Goal: Task Accomplishment & Management: Manage account settings

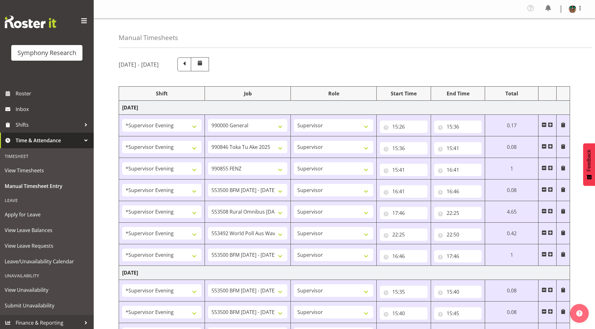
select select "4583"
select select "743"
select select "4583"
select select "9426"
select select "4583"
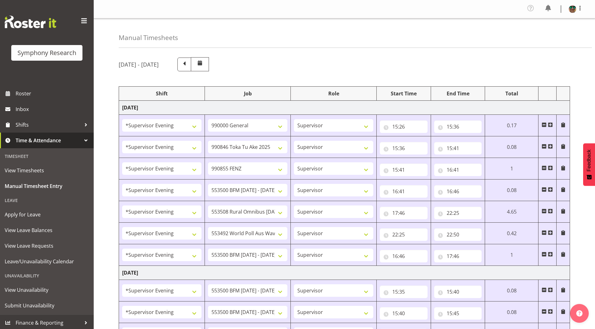
select select "9636"
select select "4583"
select select "10242"
select select "4583"
select select "10536"
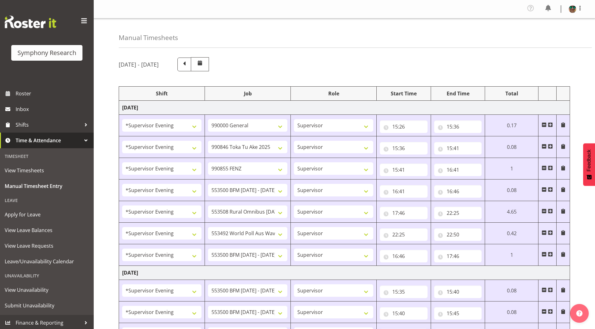
select select "4583"
select select "10499"
select select "4583"
select select "10242"
select select "4583"
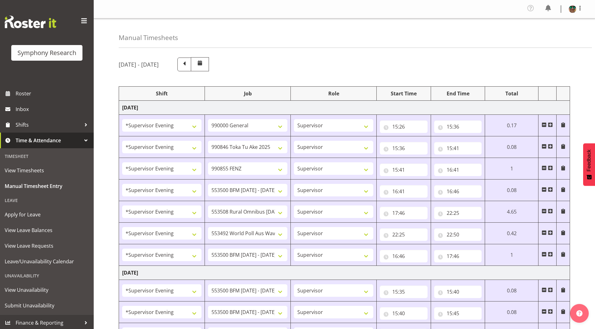
select select "10242"
select select "4583"
select select "10242"
select select "4583"
select select "9426"
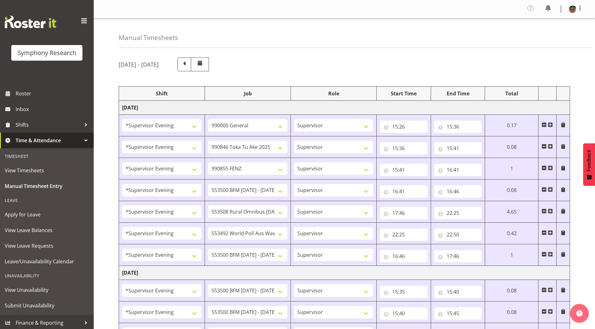
select select "4583"
select select "10549"
select select "4583"
select select "9636"
select select "4583"
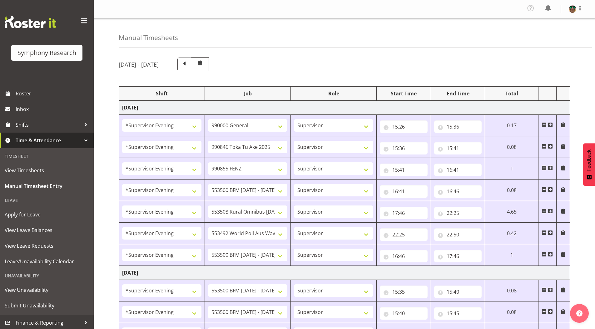
select select "10536"
select select "4583"
select select "743"
select select "4583"
select select "10242"
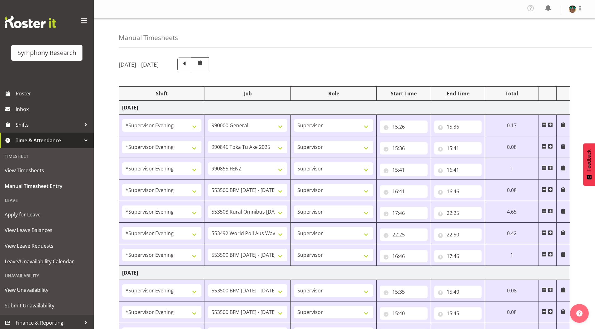
select select "4583"
select select "10242"
select select "4583"
select select "9426"
select select "4583"
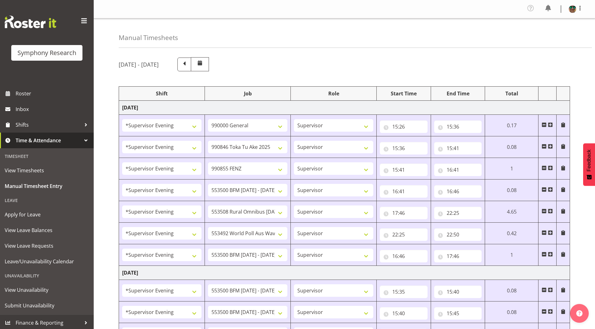
select select "10549"
select select "4583"
select select "9636"
select select "4583"
select select "10574"
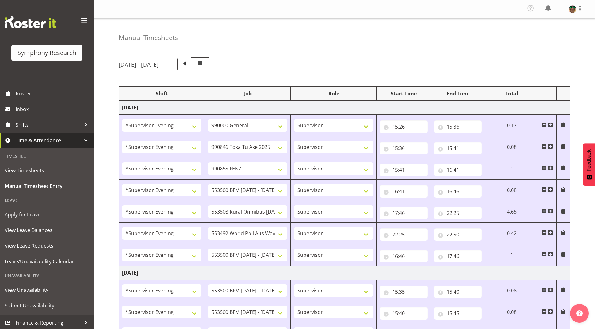
select select "4583"
select select "10536"
select select "4583"
select select "10242"
select select "4583"
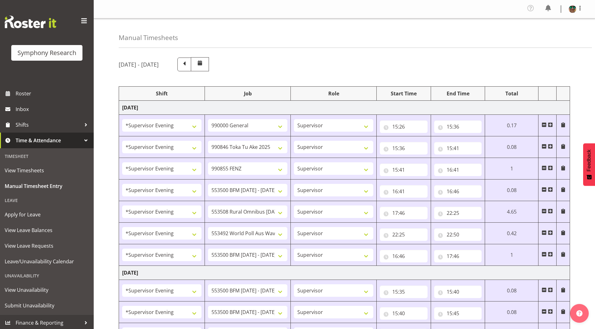
select select "10242"
select select "4583"
select select "10549"
select select "4583"
select select "10576"
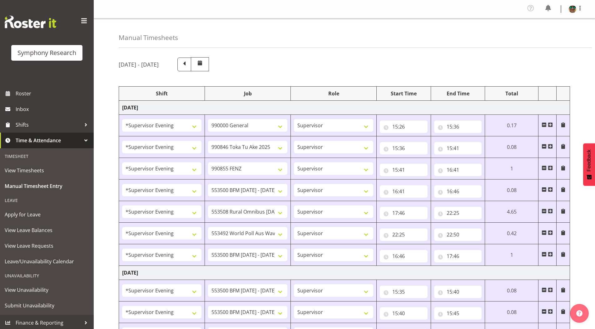
select select "4583"
select select "9426"
select select "4583"
select select "9636"
select select "4583"
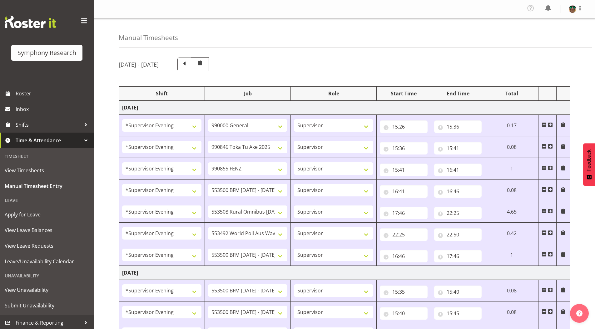
select select "10527"
select select "19170"
select select "10242"
select select "19170"
select select "10242"
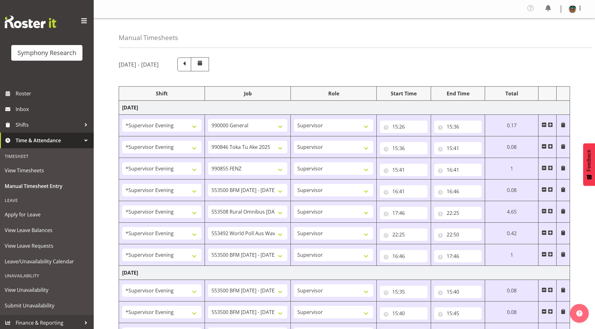
select select "19170"
select select "10549"
select select "19170"
select select "10576"
select select "19170"
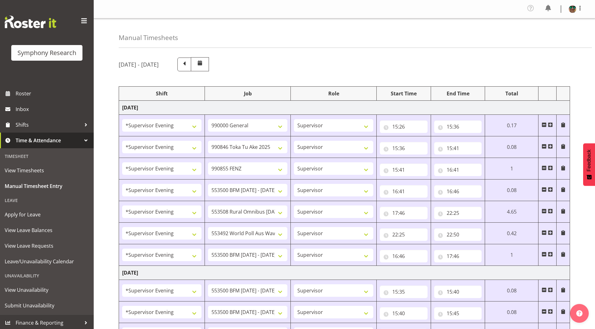
select select "9426"
select select "19170"
select select "9636"
select select "19170"
select select "10527"
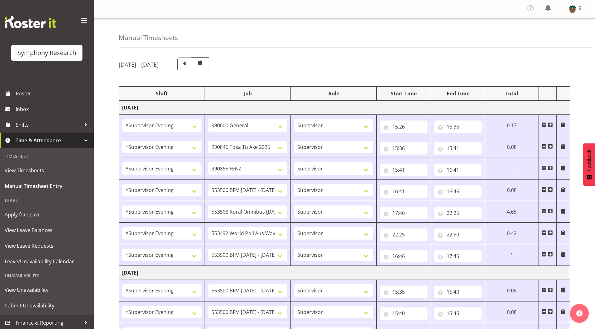
select select "19170"
select select "10499"
select select "19170"
select select "10242"
select select "19170"
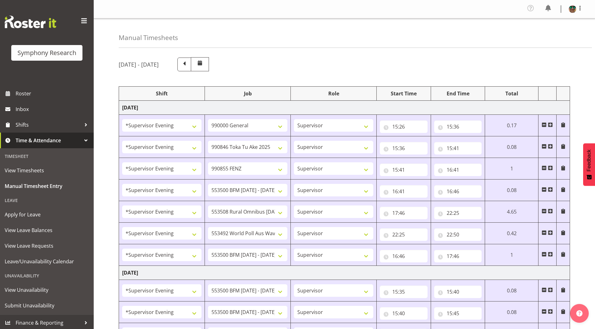
select select "10242"
select select "19170"
select select "10549"
select select "19170"
select select "10576"
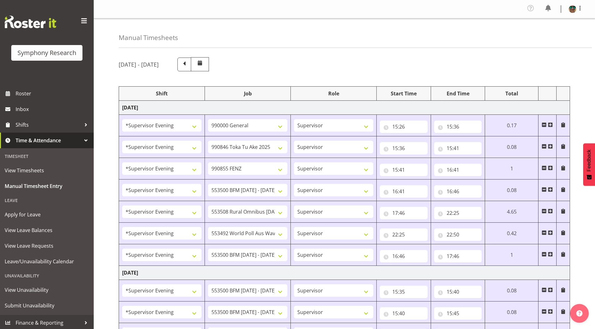
select select "19170"
select select "9426"
select select "19170"
select select "9636"
select select "19170"
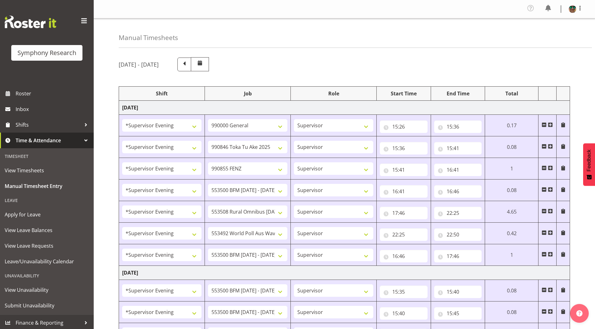
select select "10574"
select select "19170"
select select "10527"
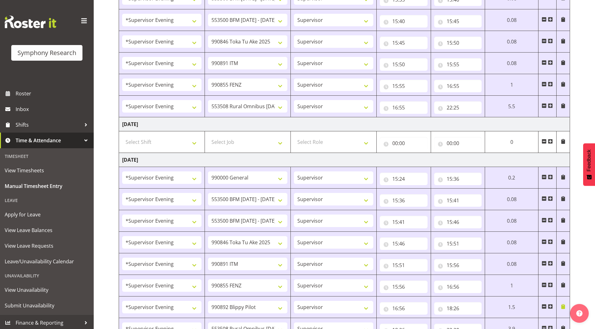
scroll to position [255, 0]
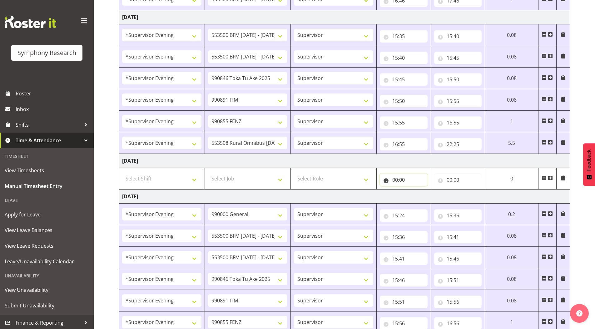
click at [395, 179] on input "00:00" at bounding box center [404, 179] width 48 height 12
click at [421, 197] on select "00 01 02 03 04 05 06 07 08 09 10 11 12 13 14 15 16 17 18 19 20 21 22 23" at bounding box center [423, 196] width 14 height 12
select select "12"
click at [416, 190] on select "00 01 02 03 04 05 06 07 08 09 10 11 12 13 14 15 16 17 18 19 20 21 22 23" at bounding box center [423, 196] width 14 height 12
type input "12:00"
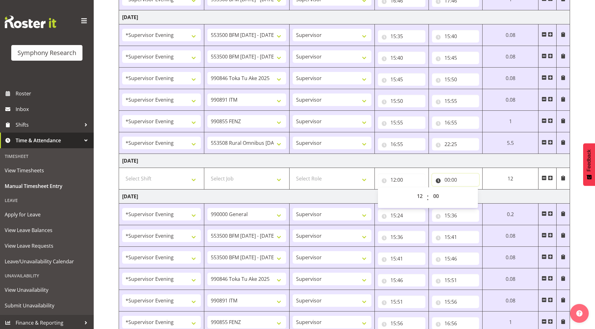
click at [448, 181] on input "00:00" at bounding box center [455, 179] width 47 height 12
drag, startPoint x: 473, startPoint y: 195, endPoint x: 473, endPoint y: 190, distance: 5.6
click at [473, 195] on select "00 01 02 03 04 05 06 07 08 09 10 11 12 13 14 15 16 17 18 19 20 21 22 23" at bounding box center [475, 196] width 14 height 12
select select "17"
click at [468, 190] on select "00 01 02 03 04 05 06 07 08 09 10 11 12 13 14 15 16 17 18 19 20 21 22 23" at bounding box center [475, 196] width 14 height 12
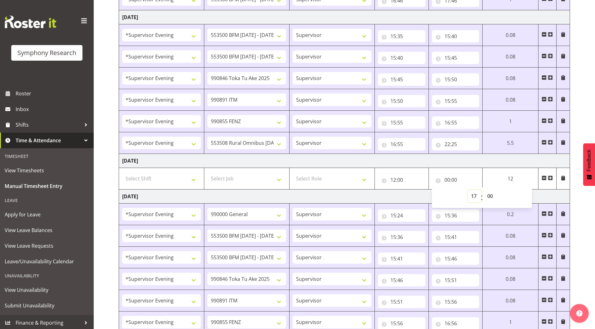
type input "17:00"
click at [489, 195] on select "00 01 02 03 04 05 06 07 08 09 10 11 12 13 14 15 16 17 18 19 20 21 22 23 24 25 2…" at bounding box center [491, 196] width 14 height 12
select select "25"
click at [484, 190] on select "00 01 02 03 04 05 06 07 08 09 10 11 12 13 14 15 16 17 18 19 20 21 22 23 24 25 2…" at bounding box center [491, 196] width 14 height 12
type input "17:25"
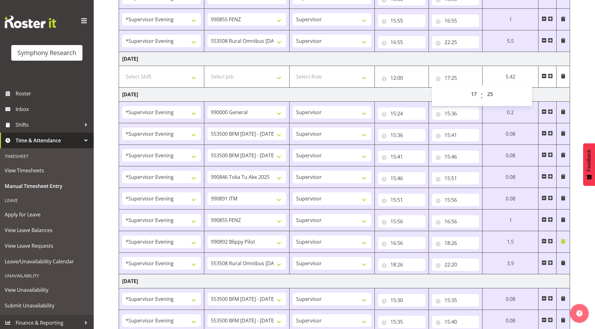
scroll to position [349, 0]
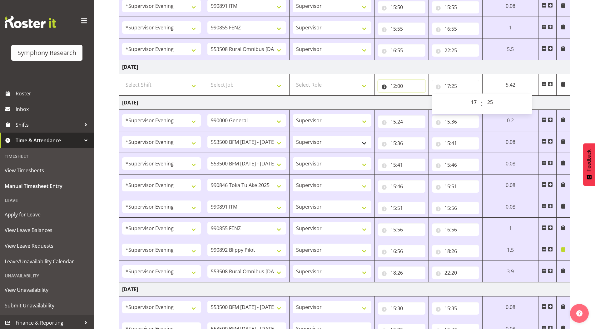
drag, startPoint x: 393, startPoint y: 86, endPoint x: 369, endPoint y: 142, distance: 60.6
click at [393, 86] on input "12:00" at bounding box center [401, 86] width 47 height 12
click at [419, 100] on select "00 01 02 03 04 05 06 07 08 09 10 11 12 13 14 15 16 17 18 19 20 21 22 23" at bounding box center [421, 102] width 14 height 12
select select "13"
click at [414, 96] on select "00 01 02 03 04 05 06 07 08 09 10 11 12 13 14 15 16 17 18 19 20 21 22 23" at bounding box center [421, 102] width 14 height 12
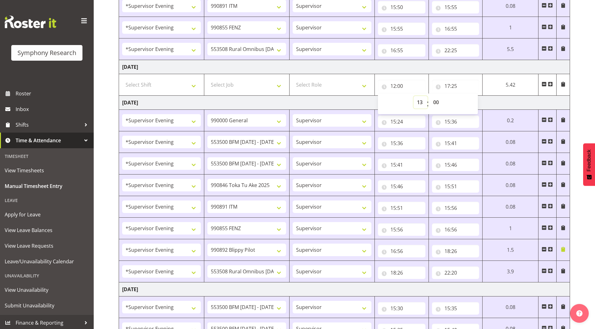
type input "13:00"
drag, startPoint x: 435, startPoint y: 101, endPoint x: 435, endPoint y: 105, distance: 4.1
click at [435, 101] on select "00 01 02 03 04 05 06 07 08 09 10 11 12 13 14 15 16 17 18 19 20 21 22 23 24 25 2…" at bounding box center [437, 102] width 14 height 12
select select "40"
click at [430, 96] on select "00 01 02 03 04 05 06 07 08 09 10 11 12 13 14 15 16 17 18 19 20 21 22 23 24 25 2…" at bounding box center [437, 102] width 14 height 12
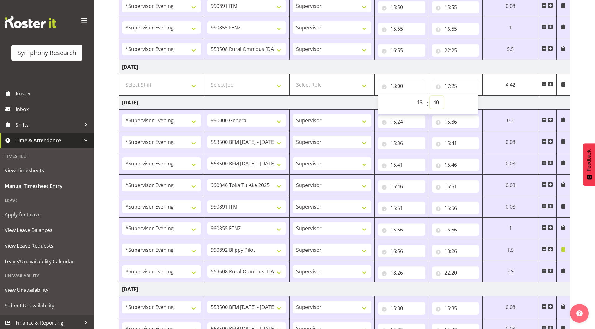
type input "13:40"
drag, startPoint x: 449, startPoint y: 85, endPoint x: 473, endPoint y: 107, distance: 32.5
click at [449, 85] on input "17:25" at bounding box center [455, 86] width 47 height 12
drag, startPoint x: 471, startPoint y: 103, endPoint x: 471, endPoint y: 107, distance: 3.7
click at [471, 103] on select "00 01 02 03 04 05 06 07 08 09 10 11 12 13 14 15 16 17 18 19 20 21 22 23" at bounding box center [475, 102] width 14 height 12
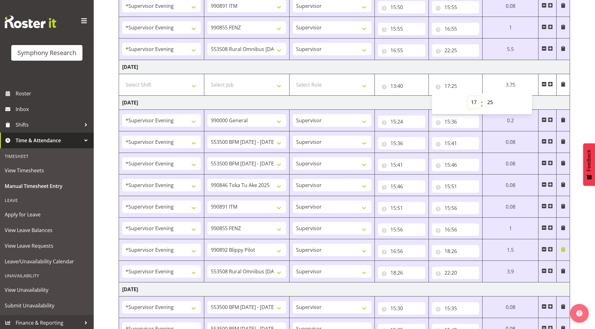
select select "15"
click at [468, 96] on select "00 01 02 03 04 05 06 07 08 09 10 11 12 13 14 15 16 17 18 19 20 21 22 23" at bounding box center [475, 102] width 14 height 12
type input "15:25"
click at [488, 102] on select "00 01 02 03 04 05 06 07 08 09 10 11 12 13 14 15 16 17 18 19 20 21 22 23 24 25 2…" at bounding box center [491, 102] width 14 height 12
select select "50"
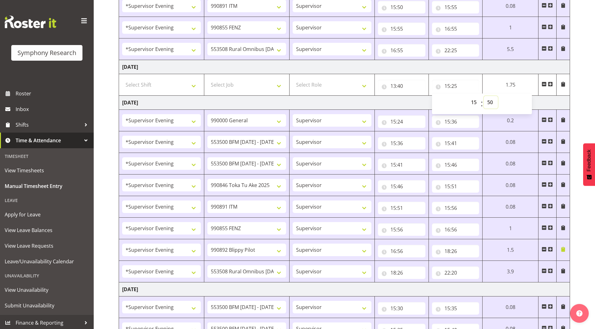
click at [484, 96] on select "00 01 02 03 04 05 06 07 08 09 10 11 12 13 14 15 16 17 18 19 20 21 22 23 24 25 2…" at bounding box center [491, 102] width 14 height 12
type input "15:50"
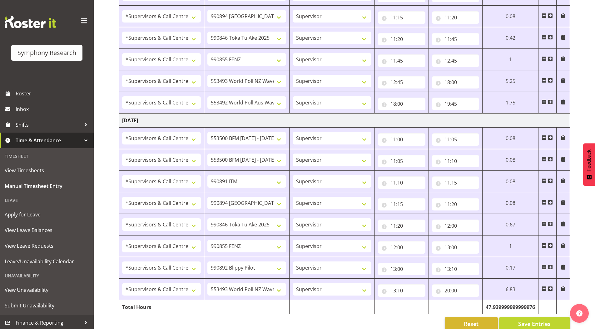
scroll to position [880, 0]
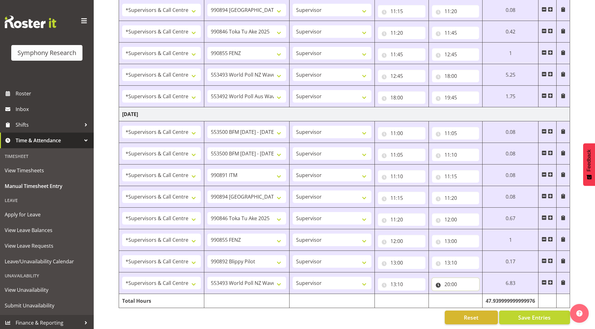
click at [454, 281] on input "20:00" at bounding box center [455, 284] width 47 height 12
click at [490, 294] on select "00 01 02 03 04 05 06 07 08 09 10 11 12 13 14 15 16 17 18 19 20 21 22 23 24 25 2…" at bounding box center [491, 300] width 14 height 12
select select "15"
click at [484, 294] on select "00 01 02 03 04 05 06 07 08 09 10 11 12 13 14 15 16 17 18 19 20 21 22 23 24 25 2…" at bounding box center [491, 300] width 14 height 12
type input "20:15"
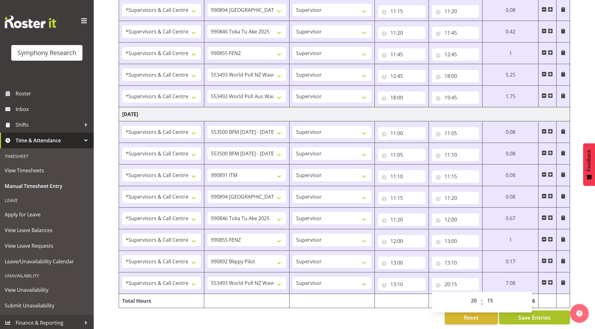
click at [534, 313] on span "Save Entries" at bounding box center [534, 317] width 32 height 8
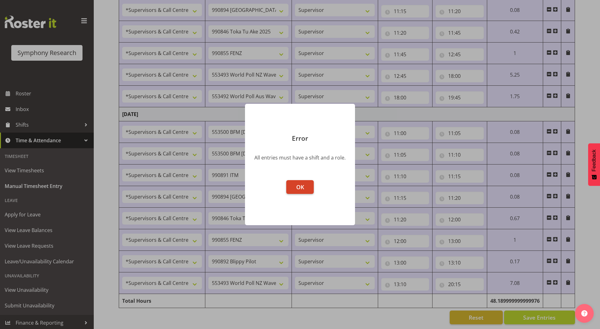
click at [296, 187] on span "OK" at bounding box center [300, 186] width 8 height 7
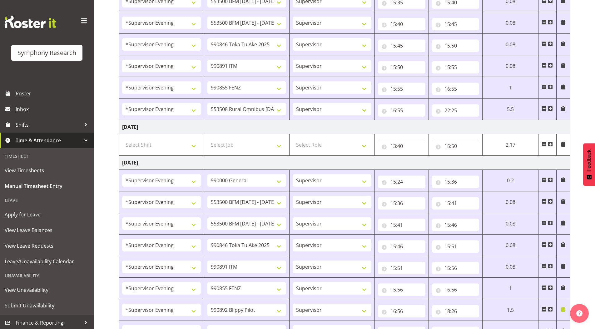
scroll to position [286, 0]
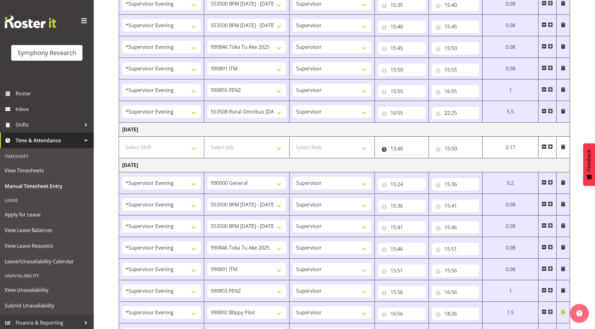
click at [392, 149] on input "13:40" at bounding box center [401, 148] width 47 height 12
click at [417, 164] on select "00 01 02 03 04 05 06 07 08 09 10 11 12 13 14 15 16 17 18 19 20 21 22 23" at bounding box center [421, 164] width 14 height 12
click at [445, 148] on input "15:50" at bounding box center [455, 148] width 47 height 12
drag, startPoint x: 473, startPoint y: 164, endPoint x: 464, endPoint y: 140, distance: 25.5
click at [473, 164] on select "00 01 02 03 04 05 06 07 08 09 10 11 12 13 14 15 16 17 18 19 20 21 22 23" at bounding box center [475, 164] width 14 height 12
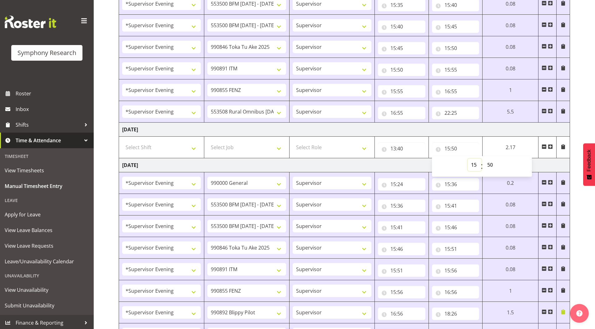
select select "0"
click at [468, 158] on select "00 01 02 03 04 05 06 07 08 09 10 11 12 13 14 15 16 17 18 19 20 21 22 23" at bounding box center [475, 164] width 14 height 12
type input "00:50"
click at [404, 148] on input "13:40" at bounding box center [401, 148] width 47 height 12
drag, startPoint x: 439, startPoint y: 166, endPoint x: 434, endPoint y: 159, distance: 8.6
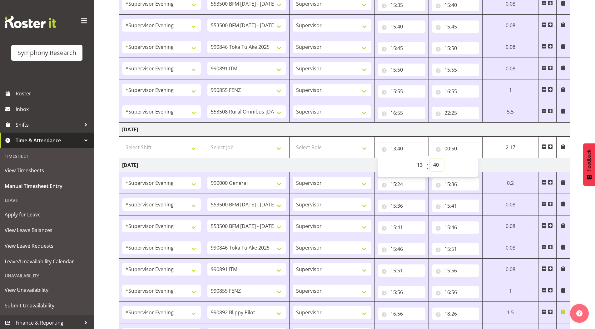
click at [439, 166] on select "00 01 02 03 04 05 06 07 08 09 10 11 12 13 14 15 16 17 18 19 20 21 22 23 24 25 2…" at bounding box center [437, 164] width 14 height 12
select select "0"
click at [430, 158] on select "00 01 02 03 04 05 06 07 08 09 10 11 12 13 14 15 16 17 18 19 20 21 22 23 24 25 2…" at bounding box center [437, 164] width 14 height 12
type input "13:00"
click at [393, 148] on input "13:00" at bounding box center [401, 148] width 47 height 12
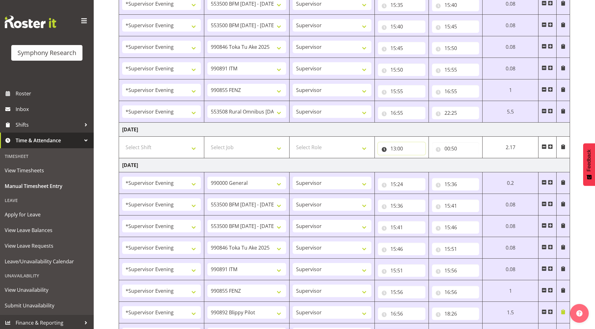
drag, startPoint x: 393, startPoint y: 147, endPoint x: 400, endPoint y: 153, distance: 8.9
click at [393, 147] on input "13:00" at bounding box center [401, 148] width 47 height 12
drag, startPoint x: 417, startPoint y: 165, endPoint x: 398, endPoint y: 65, distance: 101.9
click at [417, 165] on select "00 01 02 03 04 05 06 07 08 09 10 11 12 13 14 15 16 17 18 19 20 21 22 23" at bounding box center [421, 164] width 14 height 12
select select "0"
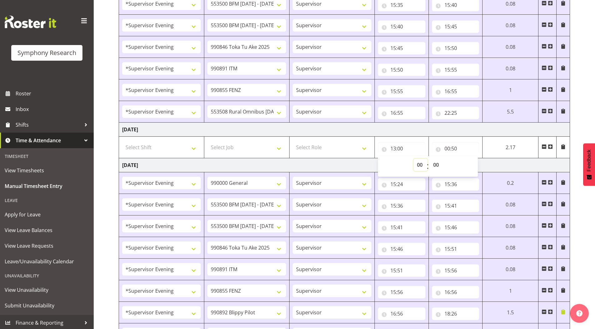
click at [414, 158] on select "00 01 02 03 04 05 06 07 08 09 10 11 12 13 14 15 16 17 18 19 20 21 22 23" at bounding box center [421, 164] width 14 height 12
type input "00:00"
click at [457, 149] on input "00:50" at bounding box center [455, 148] width 47 height 12
drag, startPoint x: 490, startPoint y: 164, endPoint x: 490, endPoint y: 158, distance: 5.6
click at [490, 164] on select "00 01 02 03 04 05 06 07 08 09 10 11 12 13 14 15 16 17 18 19 20 21 22 23 24 25 2…" at bounding box center [491, 164] width 14 height 12
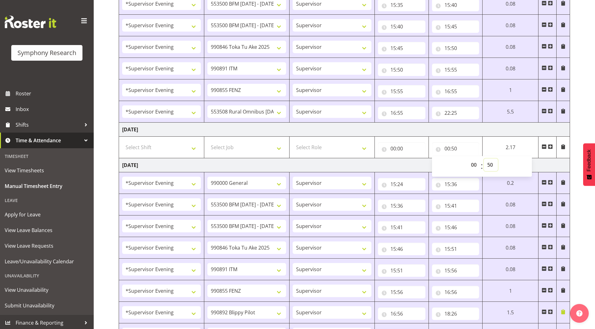
select select "0"
click at [484, 158] on select "00 01 02 03 04 05 06 07 08 09 10 11 12 13 14 15 16 17 18 19 20 21 22 23 24 25 2…" at bounding box center [491, 164] width 14 height 12
type input "00:00"
drag, startPoint x: 582, startPoint y: 90, endPoint x: 576, endPoint y: 89, distance: 6.0
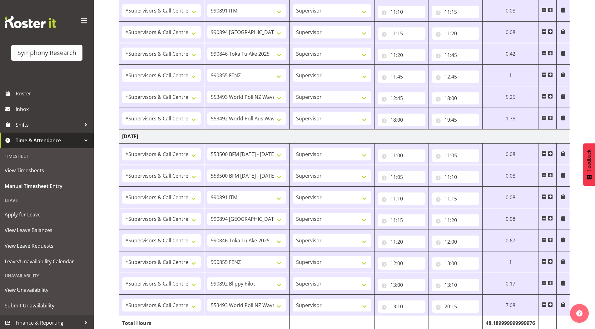
scroll to position [880, 0]
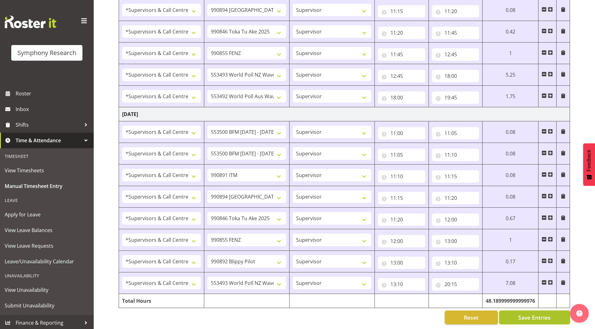
click at [529, 313] on span "Save Entries" at bounding box center [534, 317] width 32 height 8
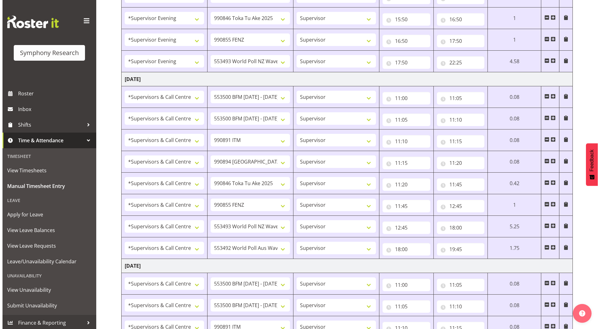
scroll to position [755, 0]
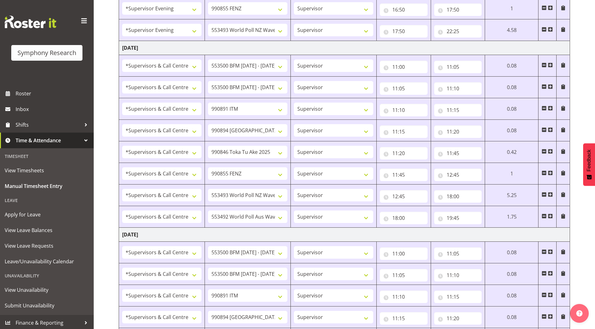
click at [565, 194] on span at bounding box center [563, 194] width 5 height 5
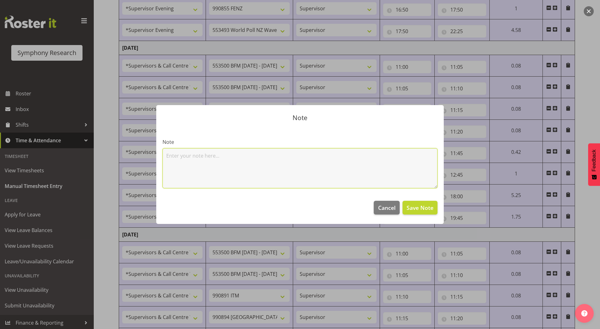
click at [246, 167] on textarea at bounding box center [299, 168] width 275 height 40
type textarea "Mocks n things"
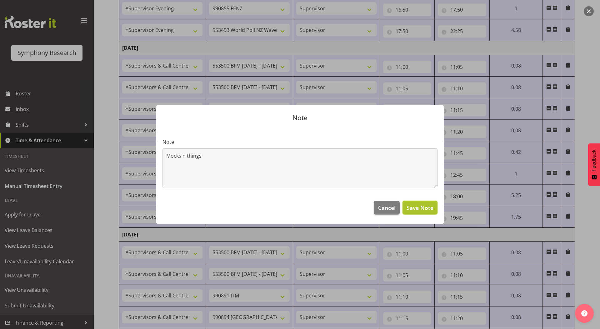
click at [422, 207] on span "Save Note" at bounding box center [419, 207] width 27 height 8
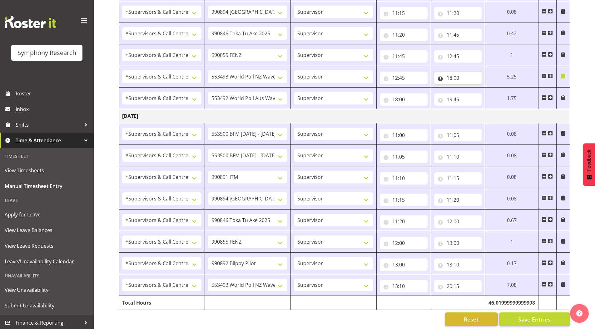
scroll to position [880, 0]
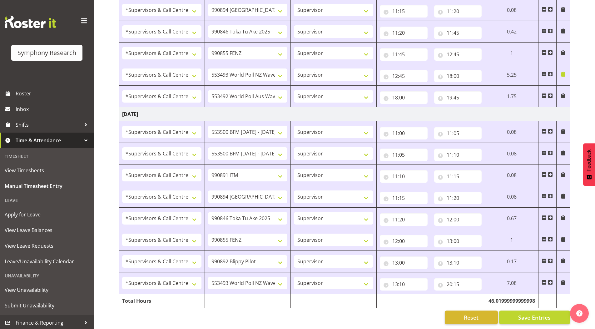
click at [565, 280] on span at bounding box center [563, 282] width 5 height 5
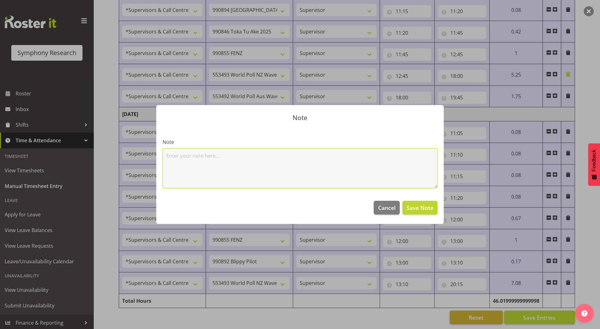
click at [262, 172] on textarea at bounding box center [299, 168] width 275 height 40
paste textarea "Mocks n things"
type textarea "Mocks n things"
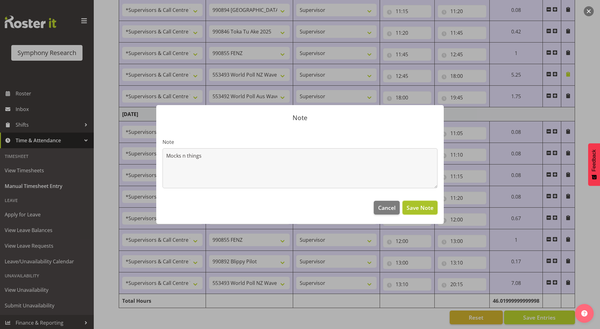
click at [425, 208] on span "Save Note" at bounding box center [419, 207] width 27 height 8
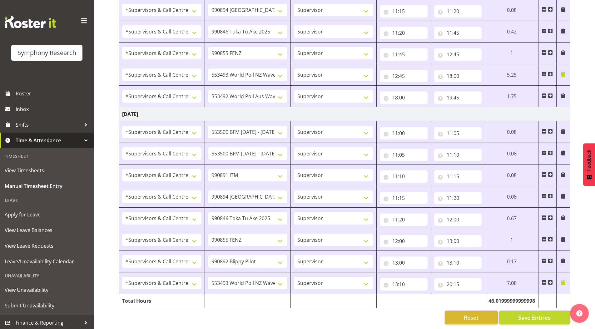
click at [564, 258] on span at bounding box center [563, 260] width 5 height 5
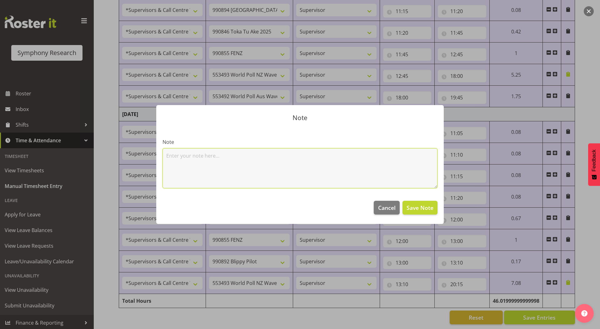
click at [231, 174] on textarea at bounding box center [299, 168] width 275 height 40
type textarea "1x Val"
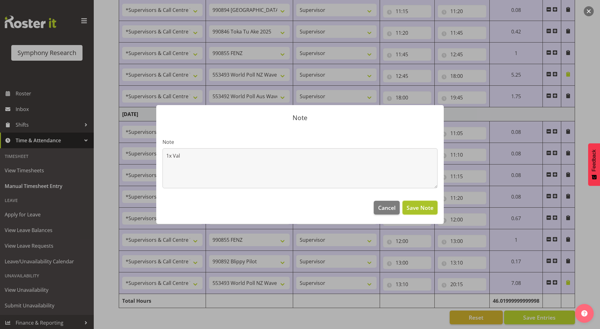
click at [426, 207] on span "Save Note" at bounding box center [419, 207] width 27 height 8
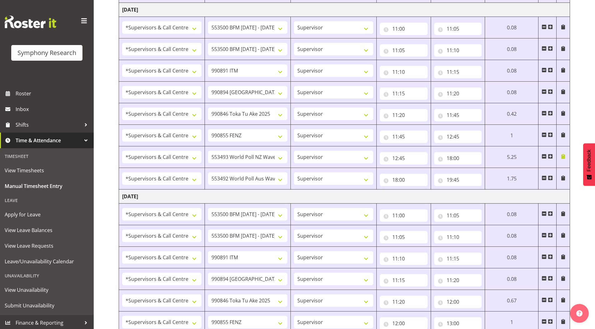
scroll to position [786, 0]
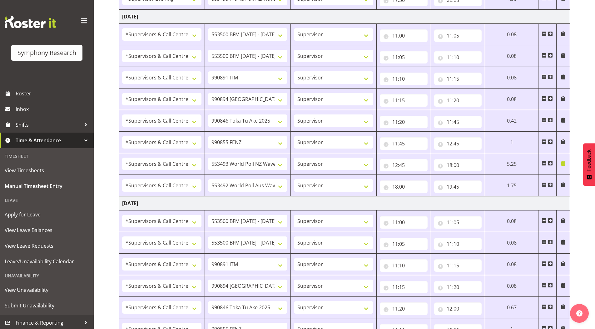
click at [561, 185] on span at bounding box center [563, 184] width 5 height 5
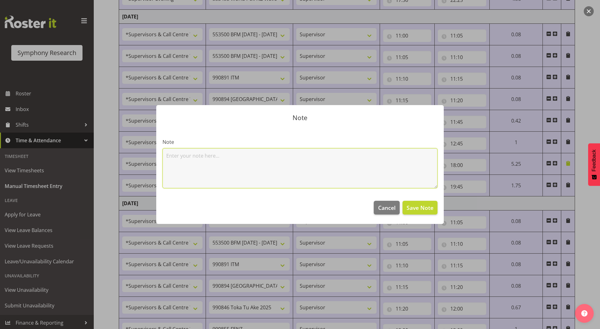
click at [214, 167] on textarea at bounding box center [299, 168] width 275 height 40
type textarea "i"
type textarea "Live Listen"
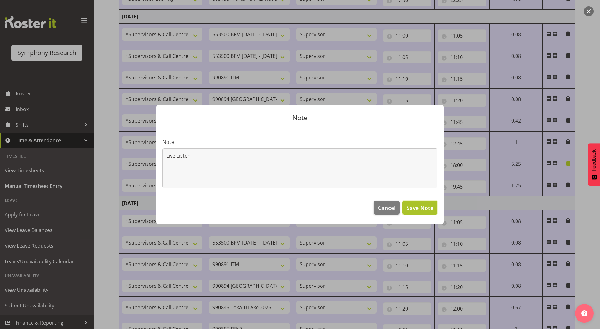
click at [411, 208] on span "Save Note" at bounding box center [419, 207] width 27 height 8
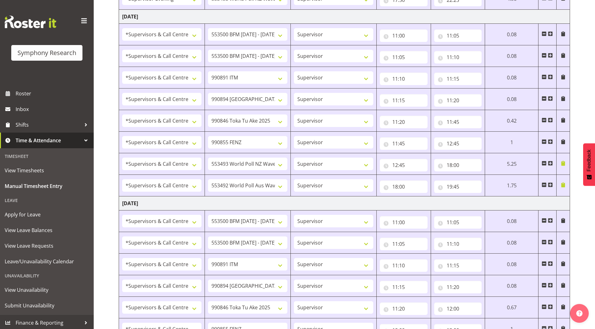
scroll to position [880, 0]
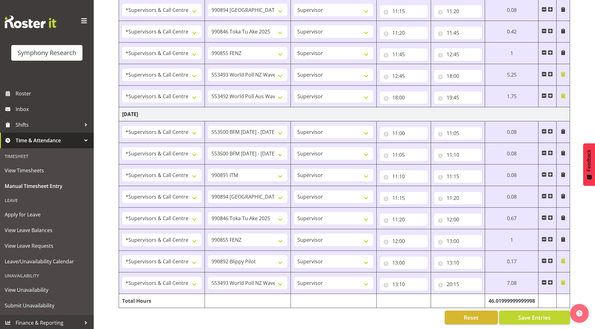
drag, startPoint x: 411, startPoint y: 208, endPoint x: 418, endPoint y: 219, distance: 13.2
click at [524, 313] on span "Save Entries" at bounding box center [534, 317] width 32 height 8
click at [522, 314] on span "Save Entries" at bounding box center [534, 317] width 32 height 8
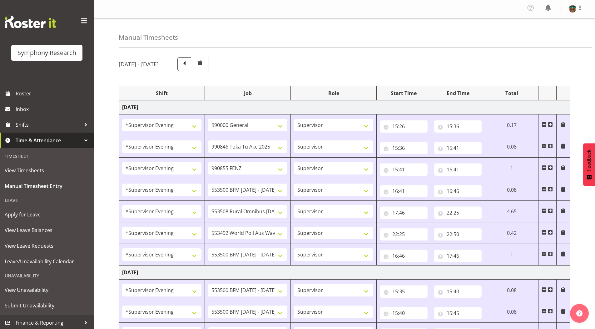
scroll to position [0, 0]
click at [580, 7] on span at bounding box center [579, 7] width 7 height 7
click at [555, 31] on link "Log Out" at bounding box center [554, 34] width 60 height 11
